Goal: Navigation & Orientation: Find specific page/section

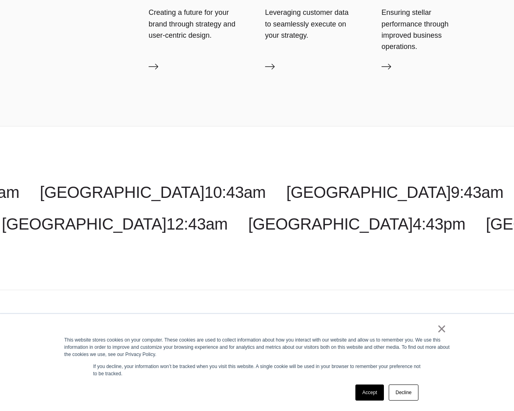
scroll to position [2733, 0]
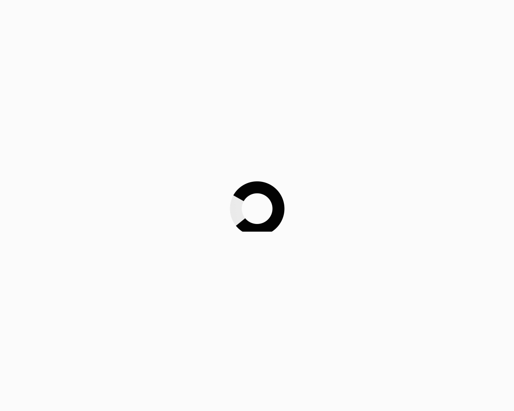
scroll to position [2733, 0]
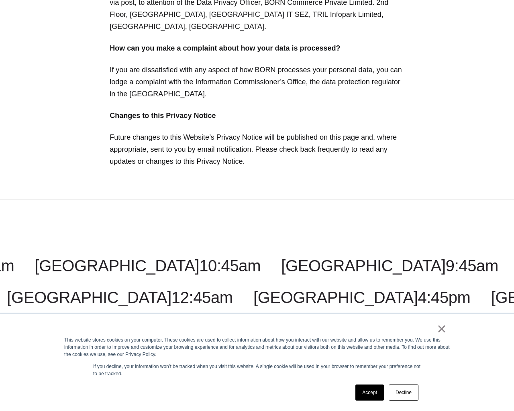
scroll to position [3597, 0]
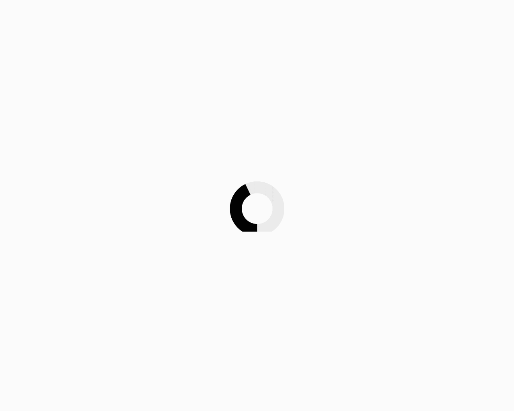
scroll to position [3597, 0]
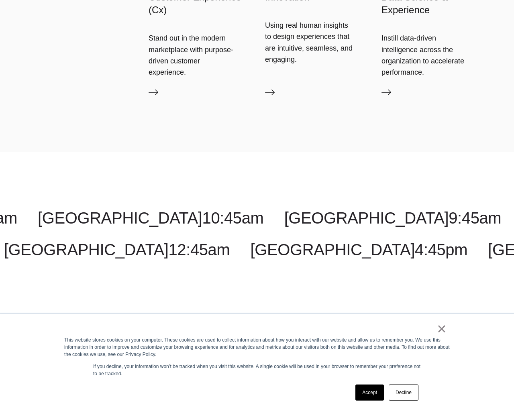
scroll to position [2357, 0]
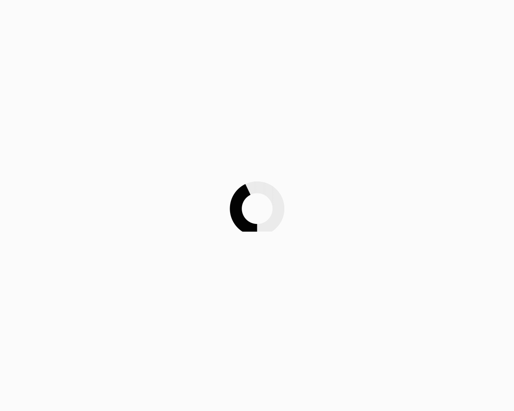
scroll to position [2357, 0]
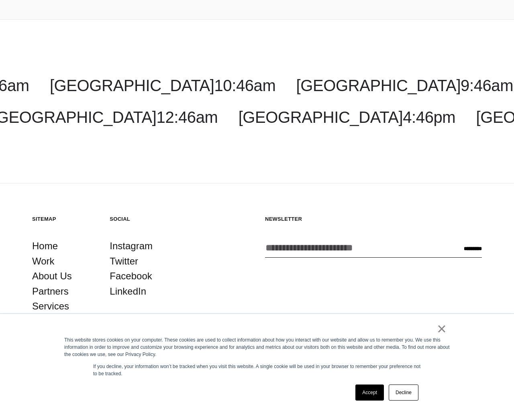
scroll to position [1610, 0]
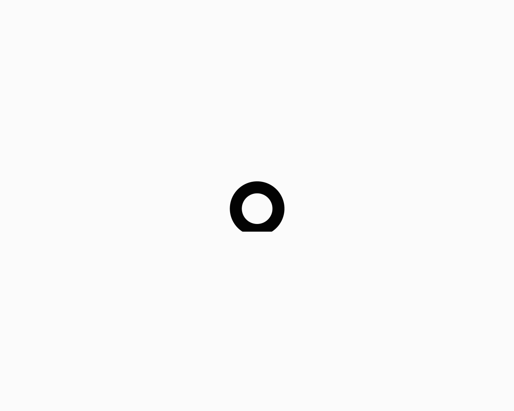
scroll to position [1610, 0]
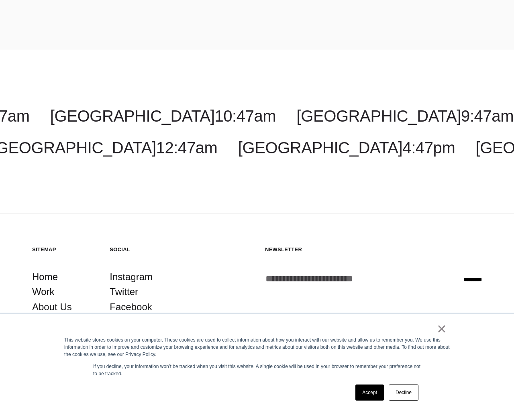
scroll to position [1653, 0]
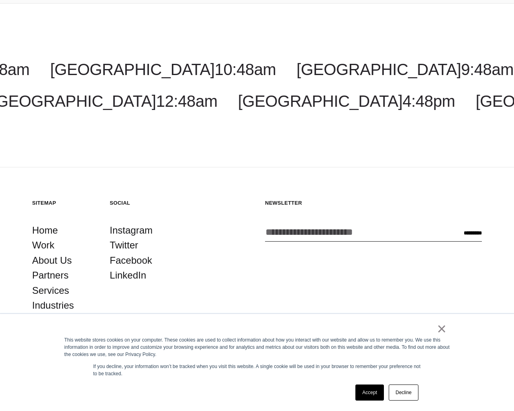
scroll to position [1653, 0]
